Goal: Navigation & Orientation: Find specific page/section

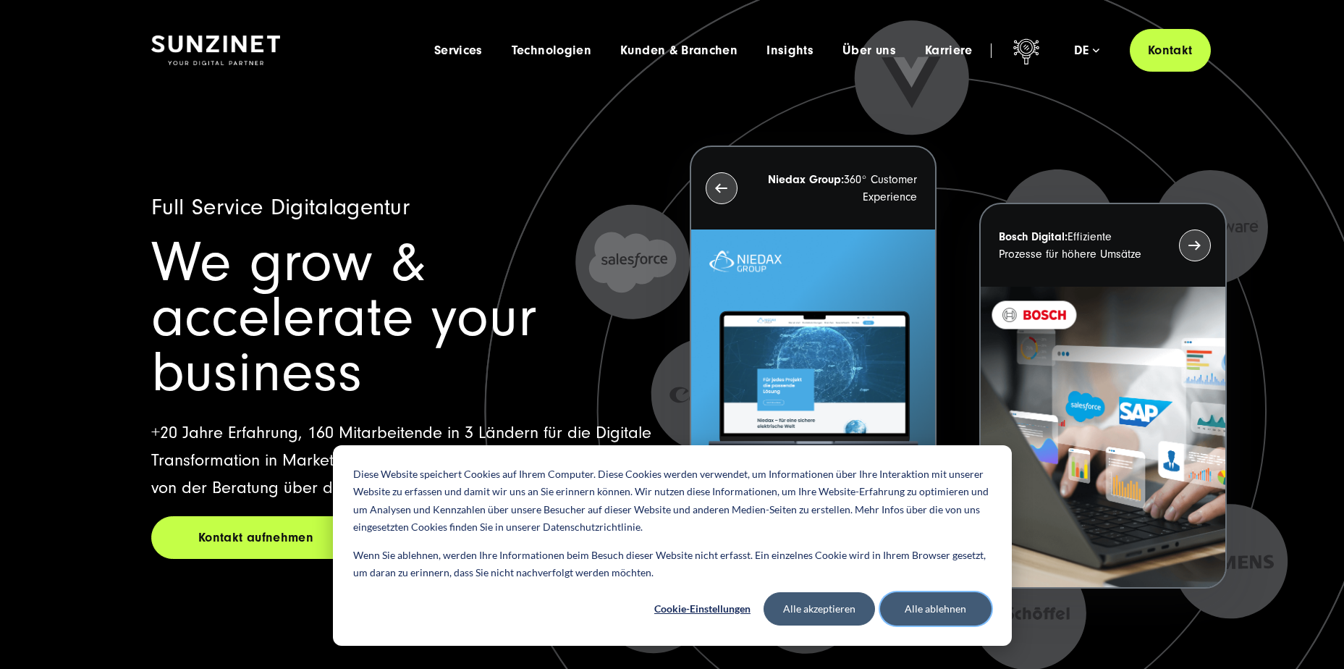
click at [911, 608] on button "Alle ablehnen" at bounding box center [935, 608] width 111 height 33
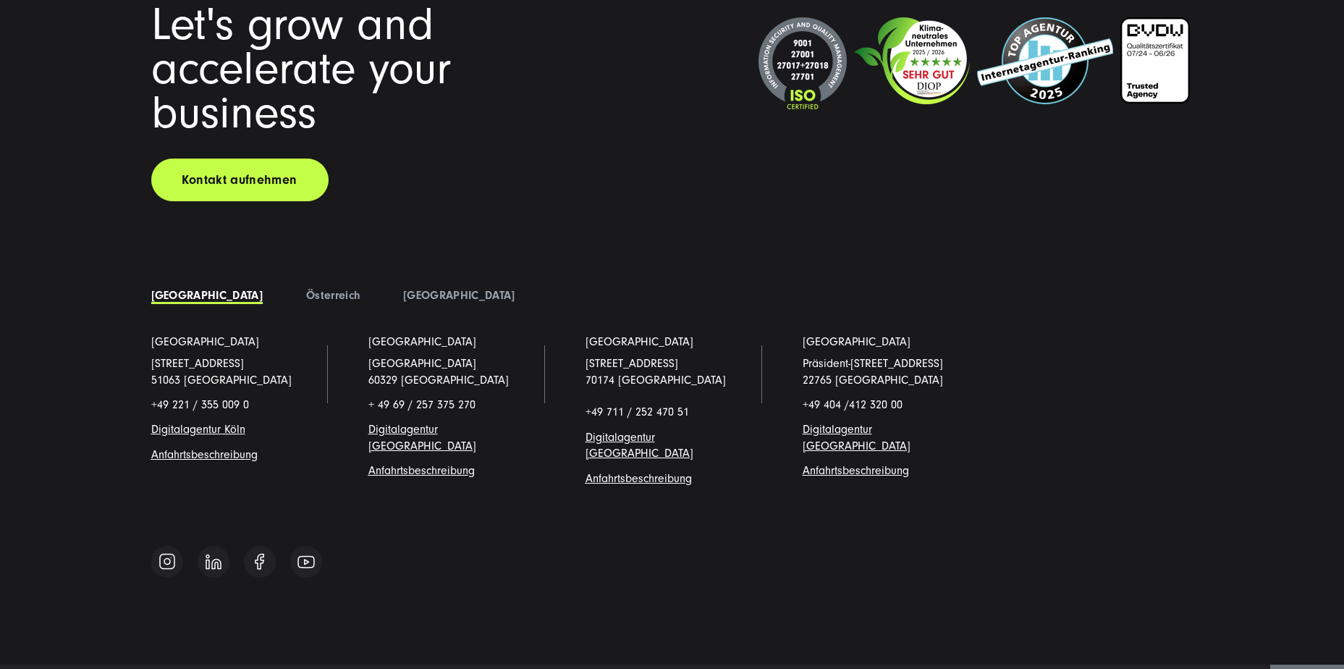
scroll to position [11185, 0]
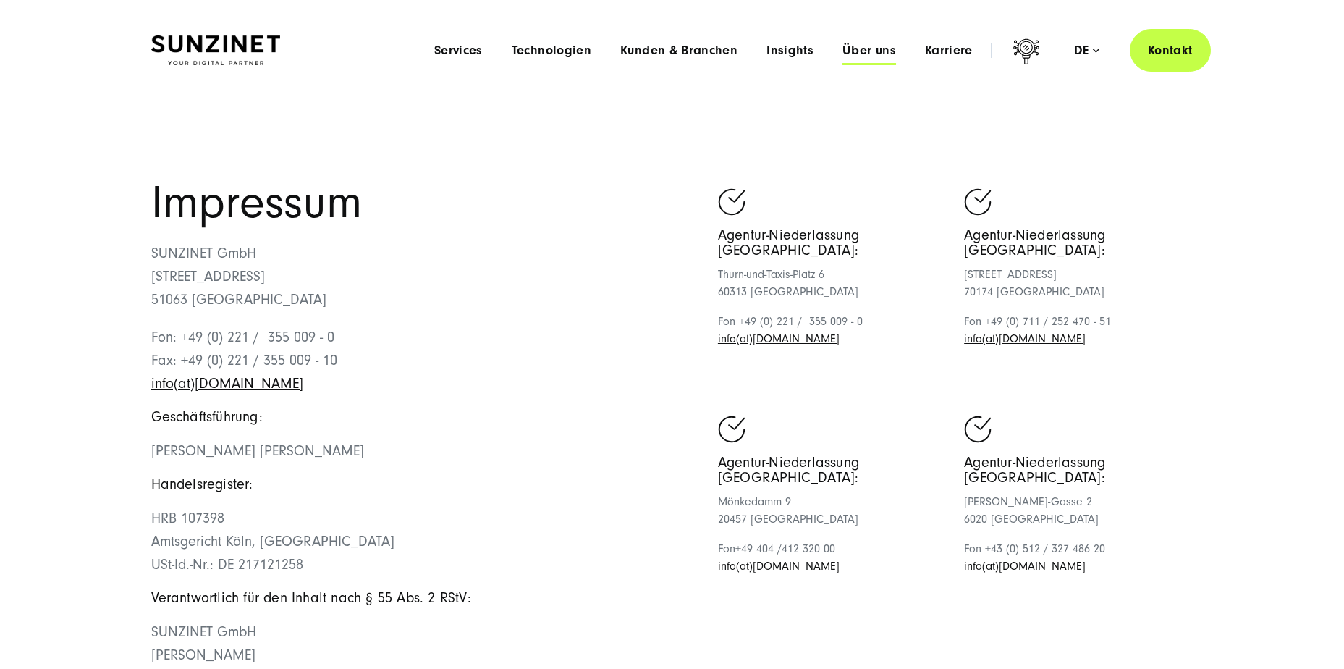
click at [860, 49] on span "Über uns" at bounding box center [869, 50] width 54 height 14
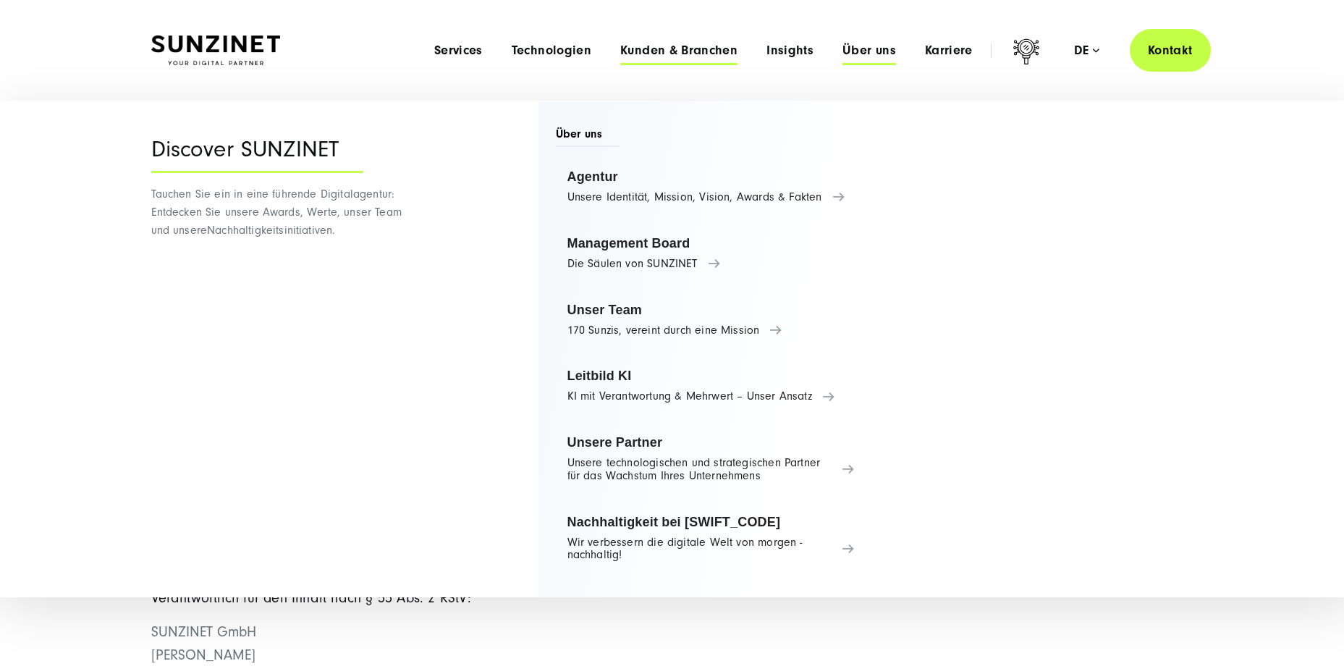
click at [654, 54] on span "Kunden & Branchen" at bounding box center [678, 50] width 117 height 14
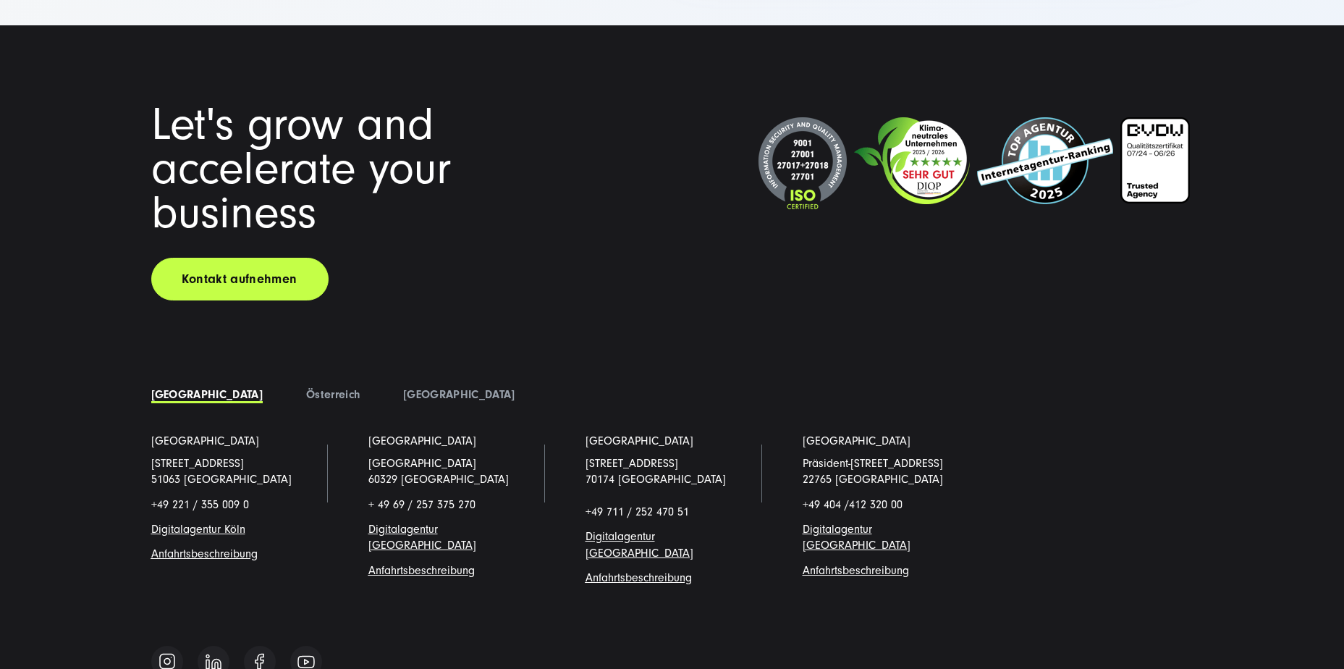
scroll to position [4106, 0]
